Goal: Check status

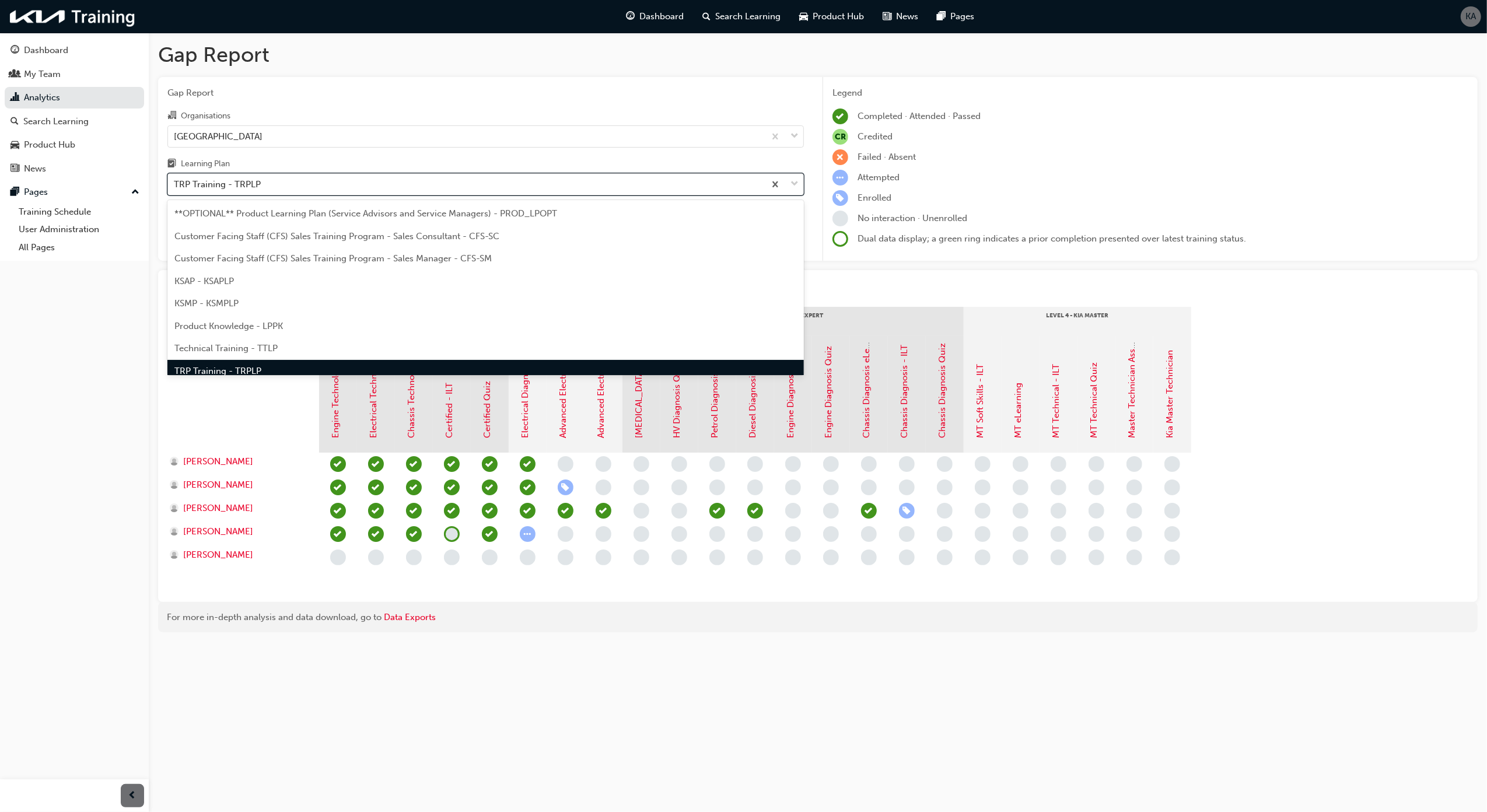
click at [640, 195] on div "TRP Training - TRPLP" at bounding box center [485, 184] width 636 height 22
click at [175, 189] on input "Learning Plan option TRP Training - TRPLP focused, 8 of 9. 9 results available.…" at bounding box center [174, 184] width 1 height 10
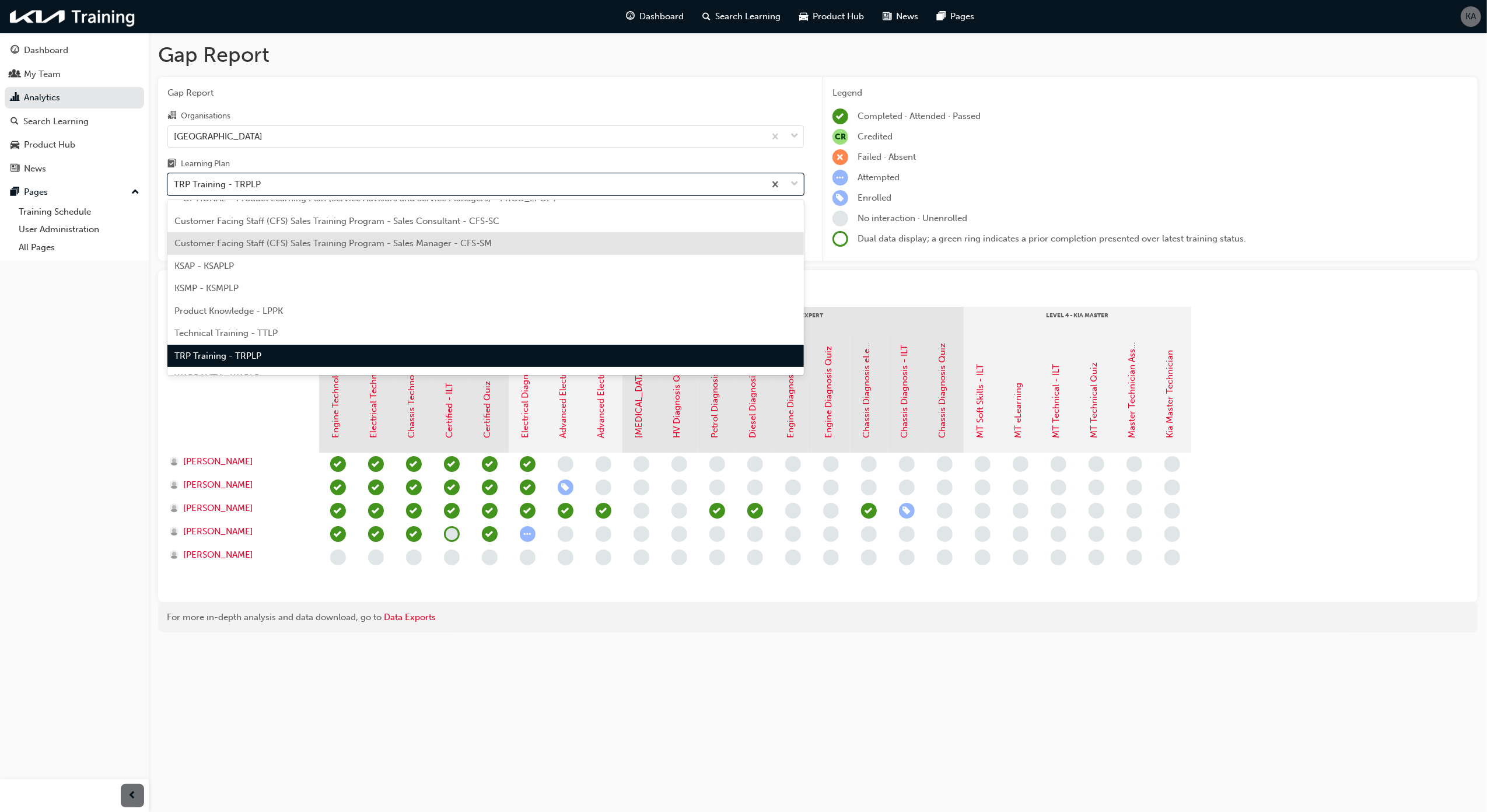
scroll to position [32, 0]
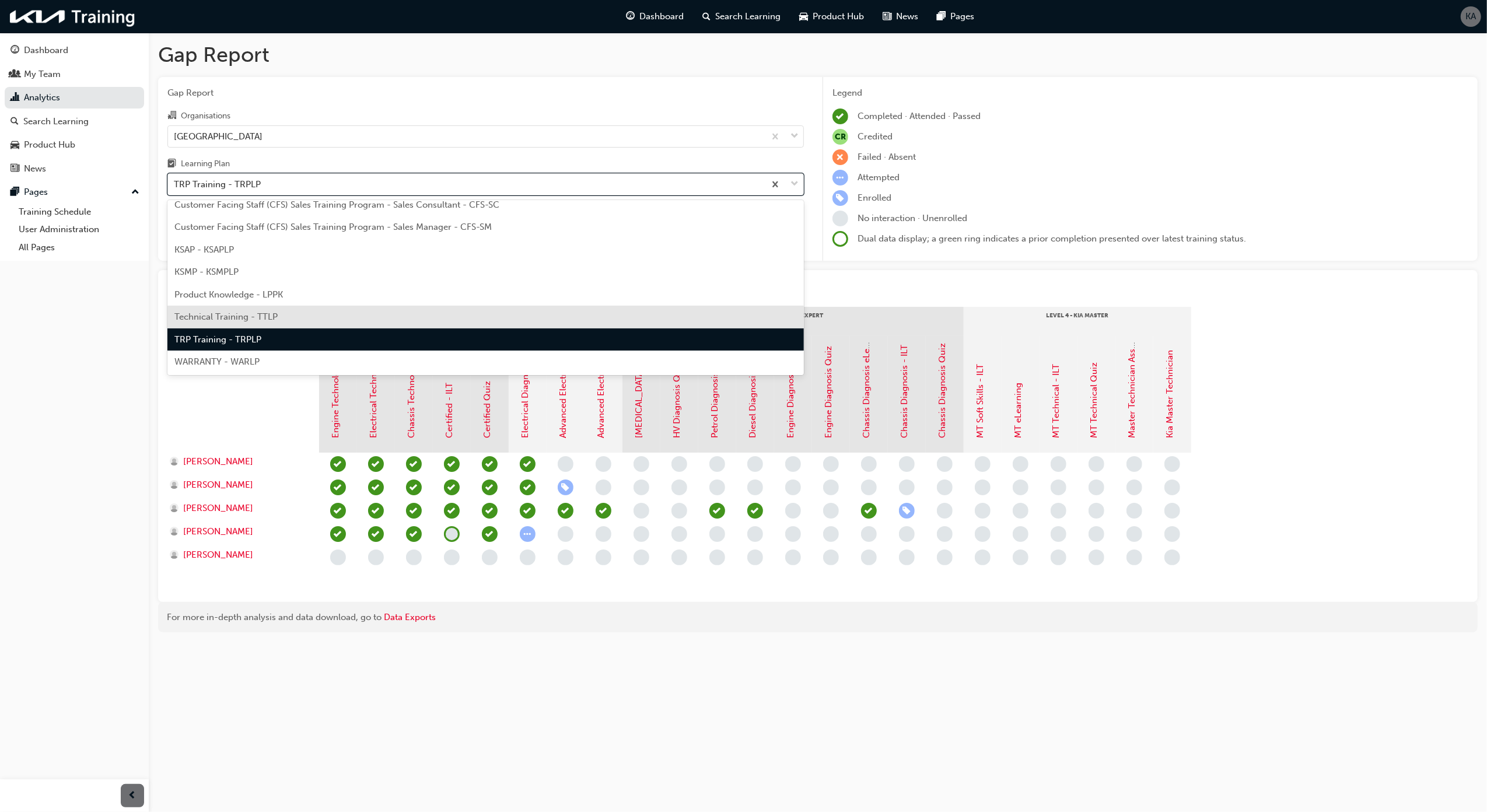
click at [460, 318] on div "Technical Training - TTLP" at bounding box center [485, 317] width 636 height 22
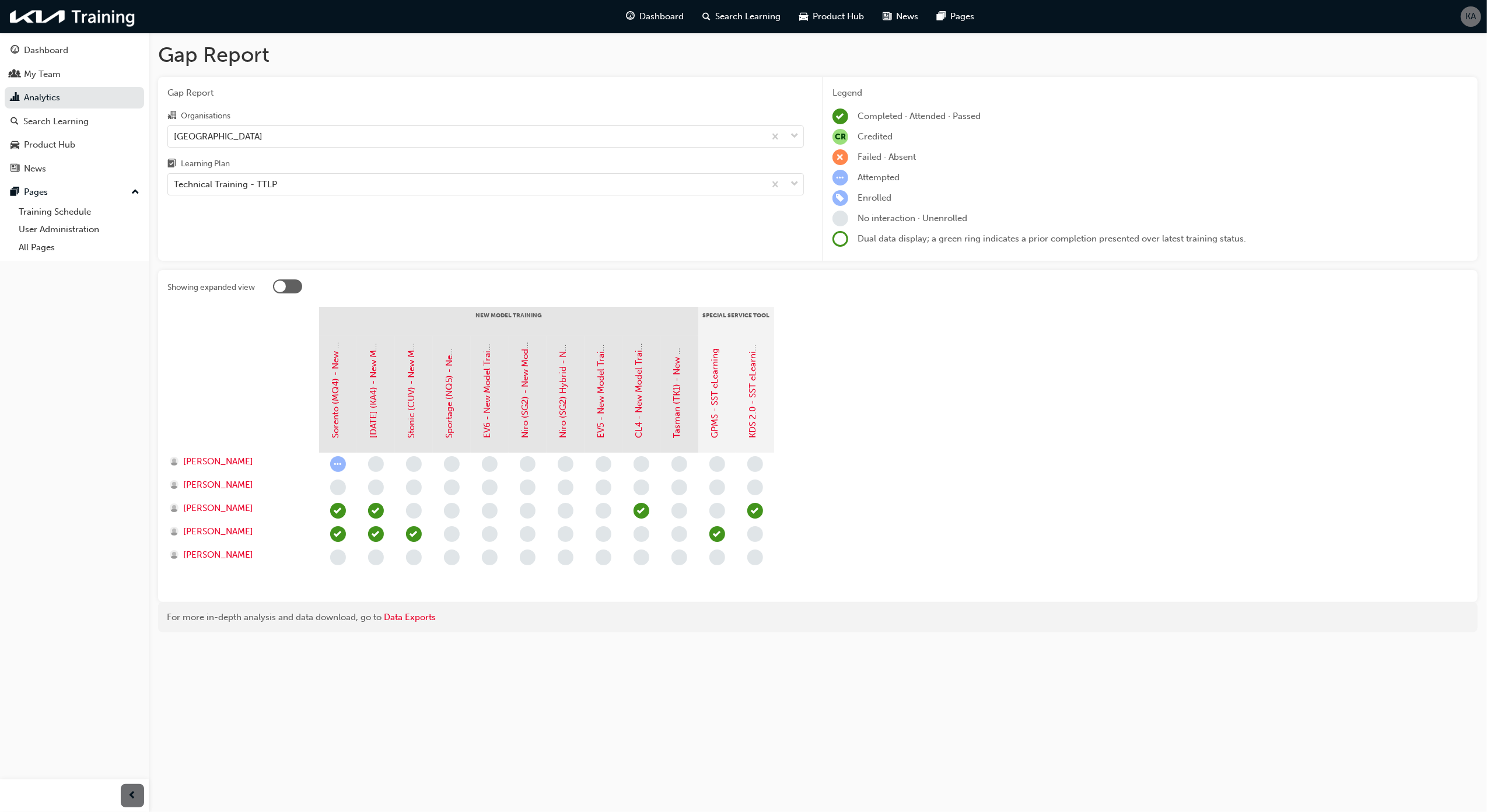
click at [543, 197] on div "Gap Report Organisations [GEOGRAPHIC_DATA] Kia Learning Plan Technical Training…" at bounding box center [485, 169] width 655 height 184
click at [547, 192] on div "Technical Training - TTLP" at bounding box center [466, 184] width 597 height 20
click at [175, 189] on input "Learning Plan Technical Training - TTLP" at bounding box center [174, 184] width 1 height 10
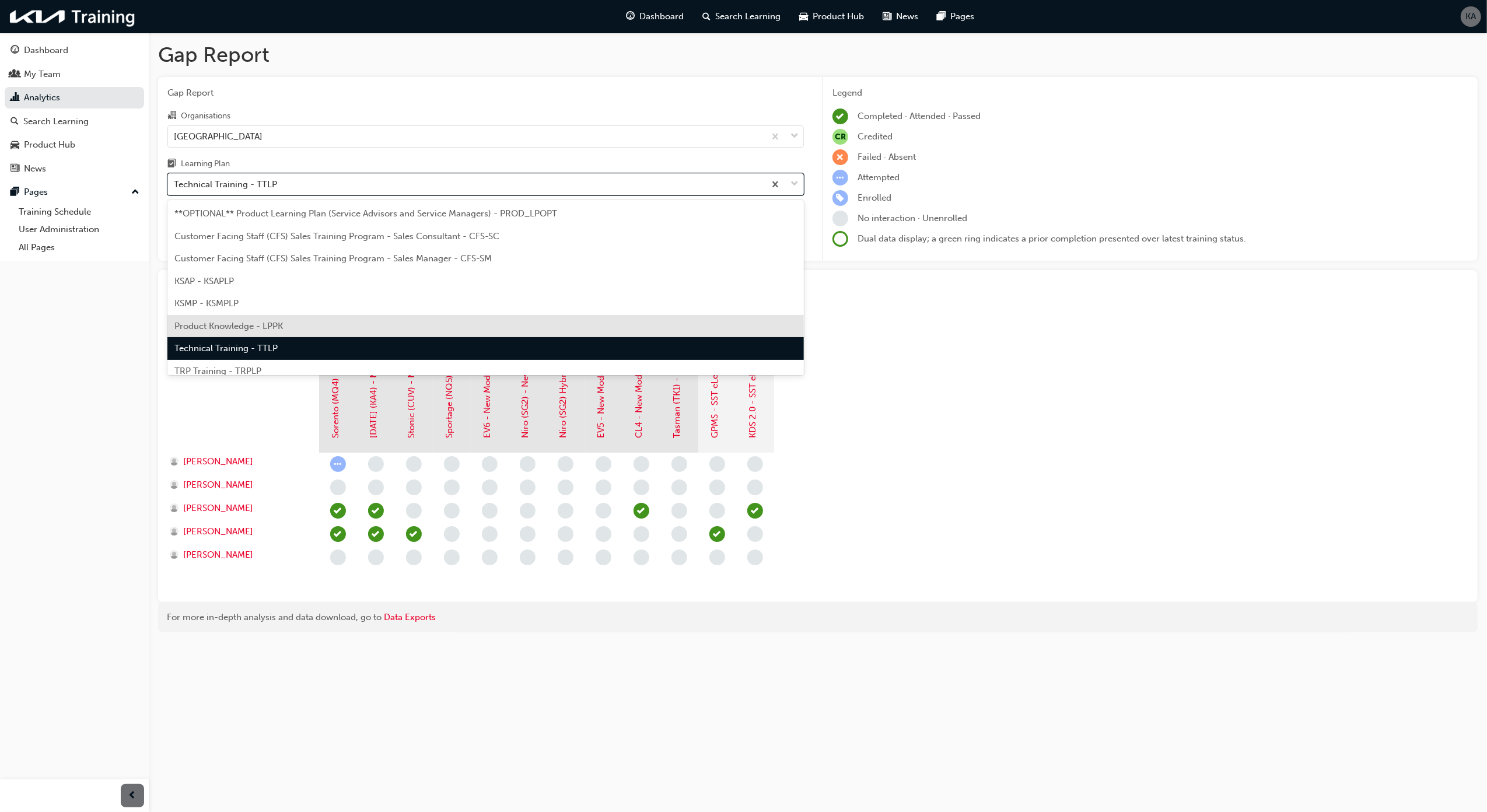
click at [482, 331] on div "Product Knowledge - LPPK" at bounding box center [485, 326] width 636 height 22
